Goal: Task Accomplishment & Management: Use online tool/utility

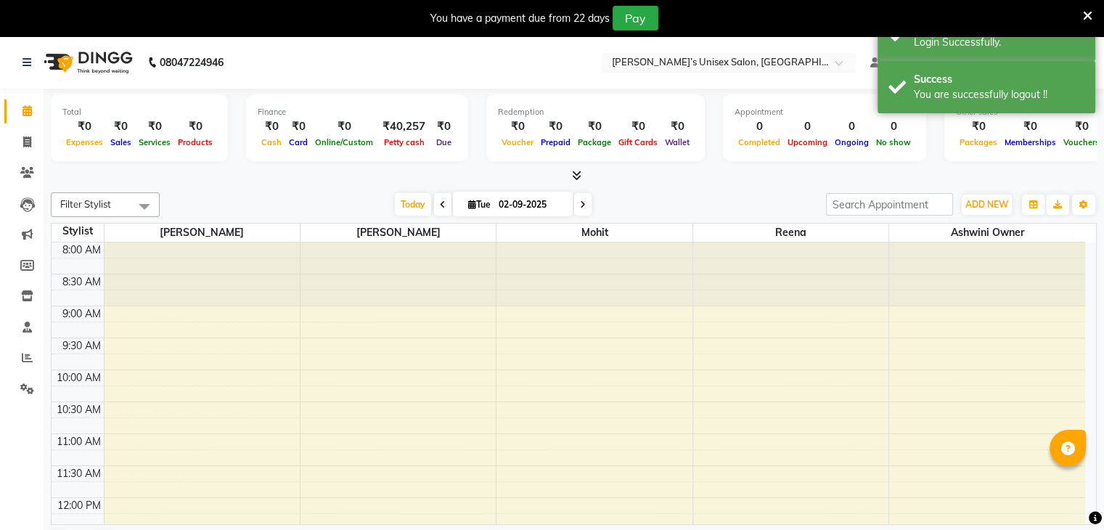
click at [1083, 15] on icon at bounding box center [1087, 15] width 9 height 13
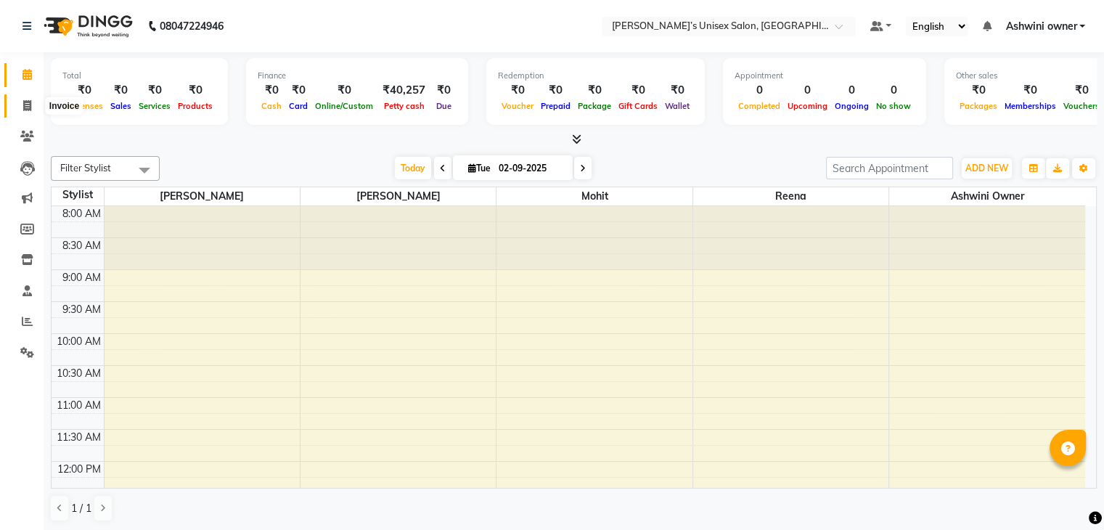
click at [23, 100] on span at bounding box center [27, 106] width 25 height 17
select select "8735"
select select "service"
